Goal: Obtain resource: Download file/media

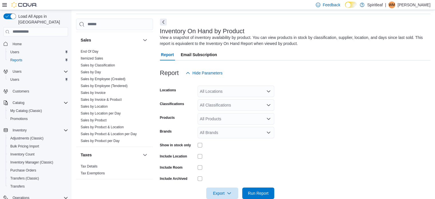
scroll to position [440, 0]
click at [102, 97] on link "Sales by Invoice & Product" at bounding box center [101, 99] width 41 height 4
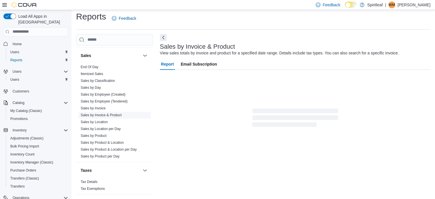
scroll to position [13, 0]
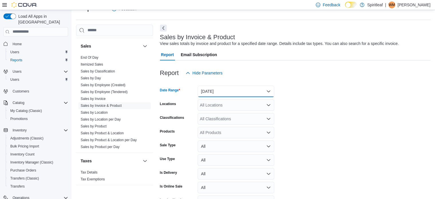
click at [213, 91] on button "[DATE]" at bounding box center [236, 90] width 77 height 11
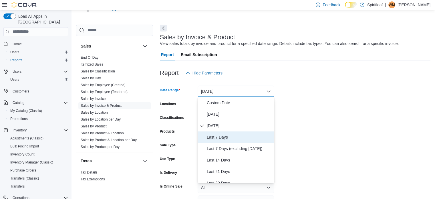
click at [222, 137] on span "Last 7 Days" at bounding box center [239, 136] width 65 height 7
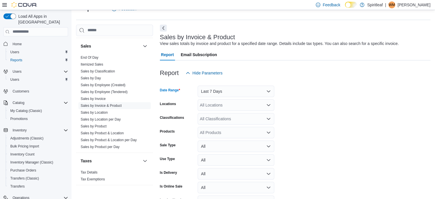
click at [214, 106] on div "All Locations" at bounding box center [236, 104] width 77 height 11
type input "***"
click at [233, 113] on span "262 - [GEOGRAPHIC_DATA]" at bounding box center [244, 115] width 52 height 6
click at [298, 116] on form "Date Range Last 7 Days Locations 262 - [GEOGRAPHIC_DATA] Classifications All Cl…" at bounding box center [295, 151] width 270 height 144
click at [221, 119] on div "All Classifications" at bounding box center [236, 118] width 77 height 11
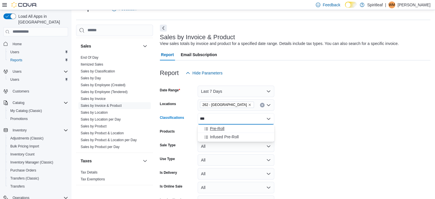
type input "***"
click at [215, 129] on span "Pre-Roll" at bounding box center [217, 128] width 15 height 6
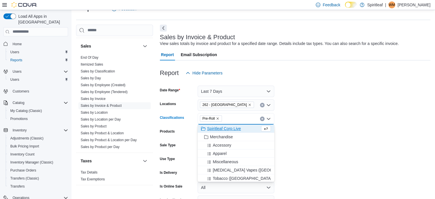
click at [324, 138] on form "Date Range Last 7 Days Locations 262 - [GEOGRAPHIC_DATA] Classifications Pre-Ro…" at bounding box center [295, 151] width 270 height 144
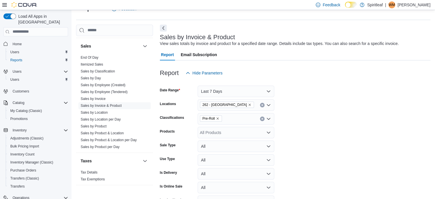
scroll to position [48, 0]
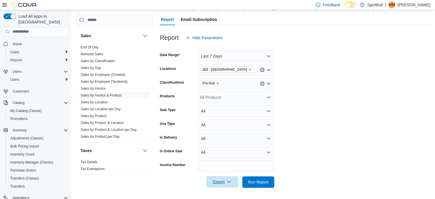
click at [219, 180] on span "Export" at bounding box center [222, 181] width 25 height 11
click at [220, 146] on span "Export to Excel" at bounding box center [223, 146] width 26 height 5
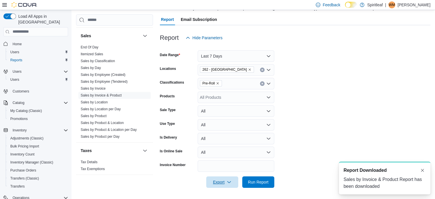
scroll to position [0, 0]
